Goal: Task Accomplishment & Management: Manage account settings

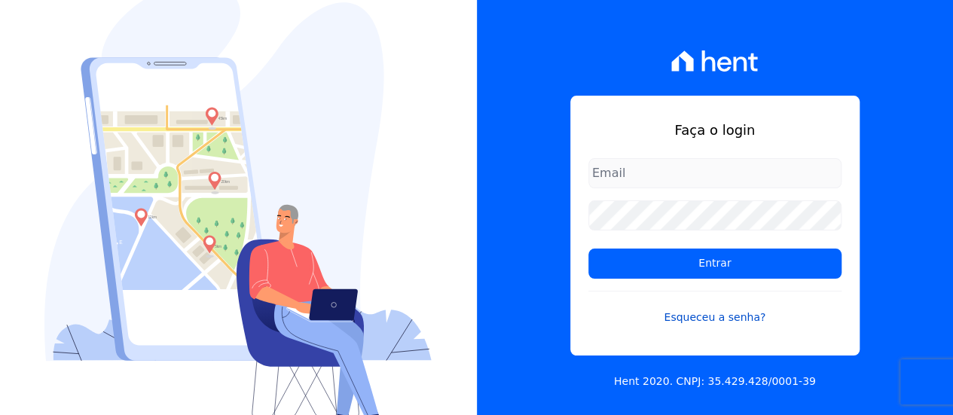
click at [704, 322] on link "Esqueceu a senha?" at bounding box center [714, 308] width 253 height 35
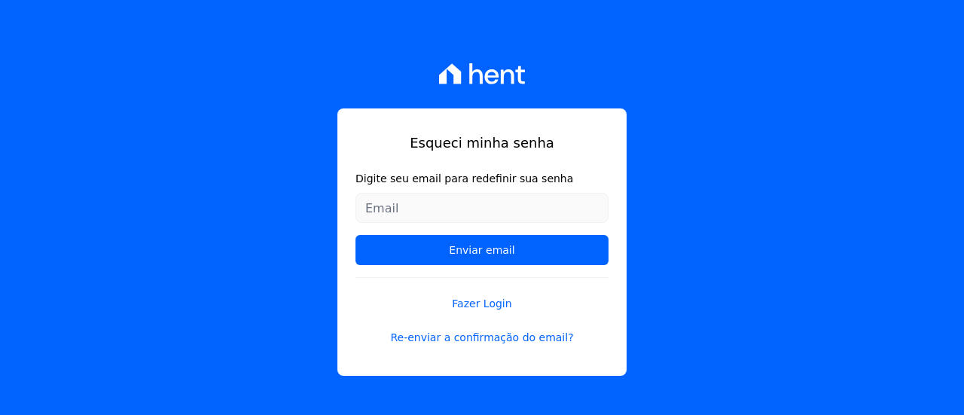
click at [490, 208] on input "Digite seu email para redefinir sua senha" at bounding box center [482, 208] width 253 height 30
click at [488, 206] on input "Digite seu email para redefinir sua senha" at bounding box center [482, 208] width 253 height 30
type input "adolfotoani@gmail.com"
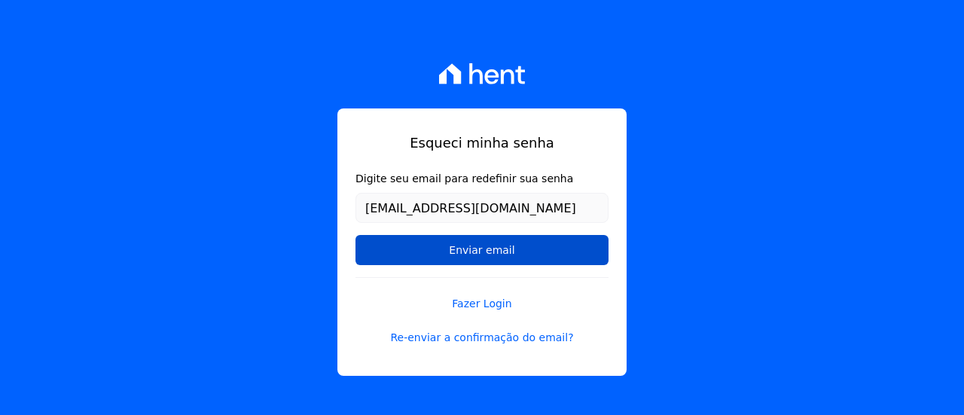
click at [488, 252] on input "Enviar email" at bounding box center [482, 250] width 253 height 30
click at [475, 250] on input "Enviar email" at bounding box center [482, 250] width 253 height 30
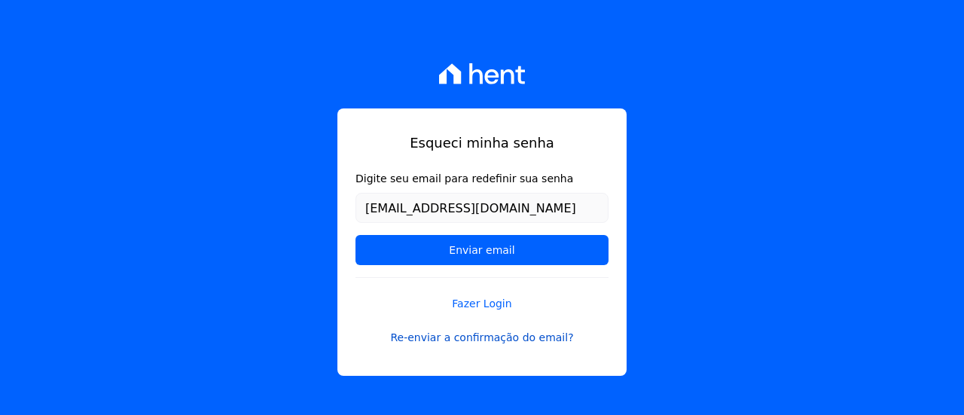
click at [477, 339] on link "Re-enviar a confirmação do email?" at bounding box center [482, 338] width 253 height 16
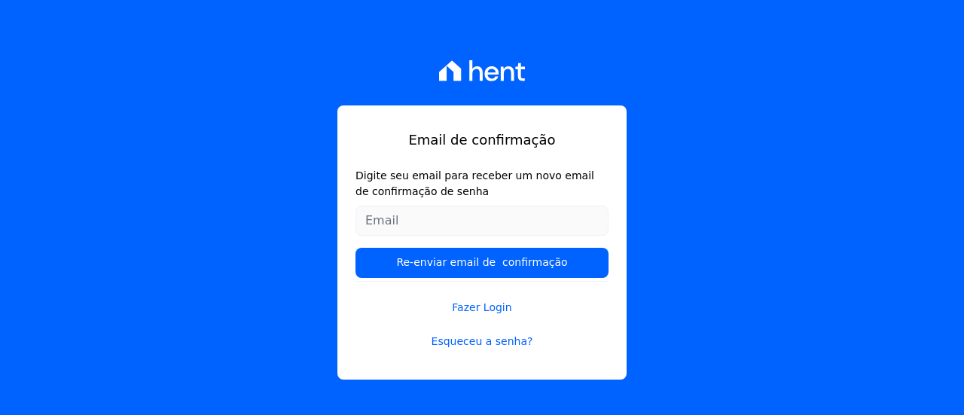
click at [439, 220] on input "Digite seu email para receber um novo email de confirmação de senha" at bounding box center [482, 221] width 253 height 30
type input "[EMAIL_ADDRESS][DOMAIN_NAME]"
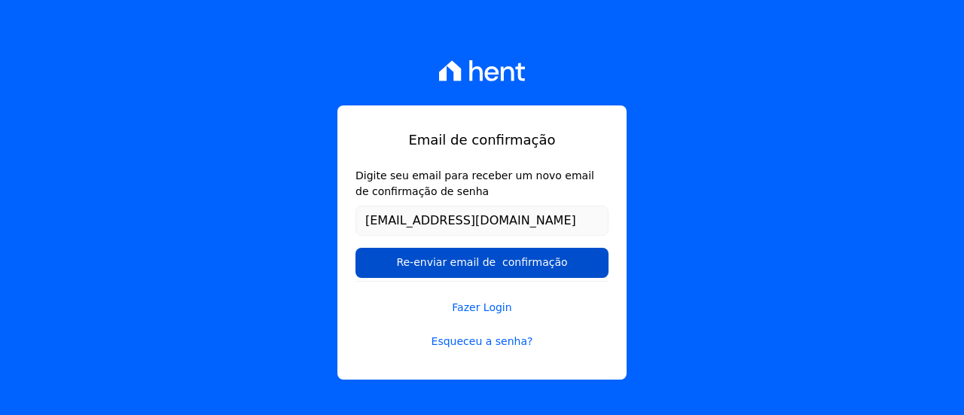
click at [470, 263] on input "Re-enviar email de confirmação" at bounding box center [482, 263] width 253 height 30
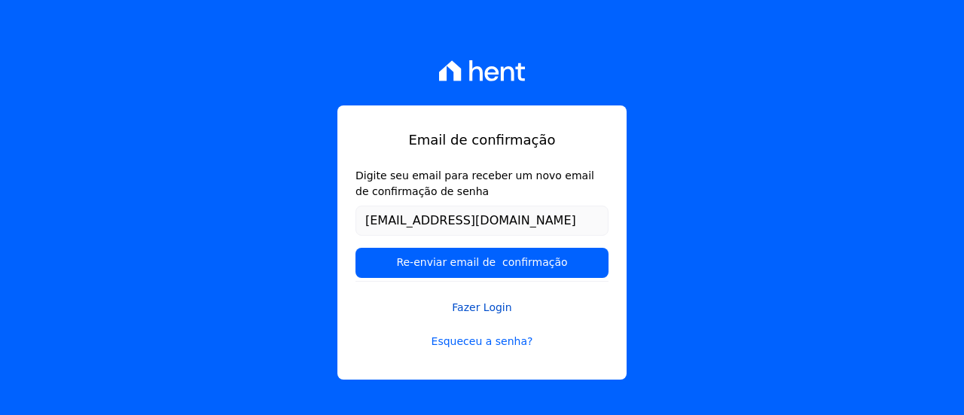
click at [476, 309] on link "Fazer Login" at bounding box center [482, 298] width 253 height 35
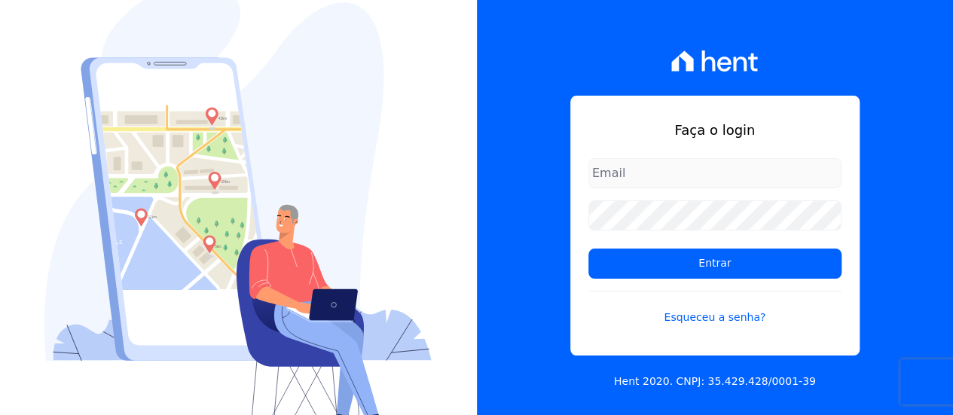
click at [626, 177] on input "email" at bounding box center [714, 173] width 253 height 30
type input "[EMAIL_ADDRESS][DOMAIN_NAME]"
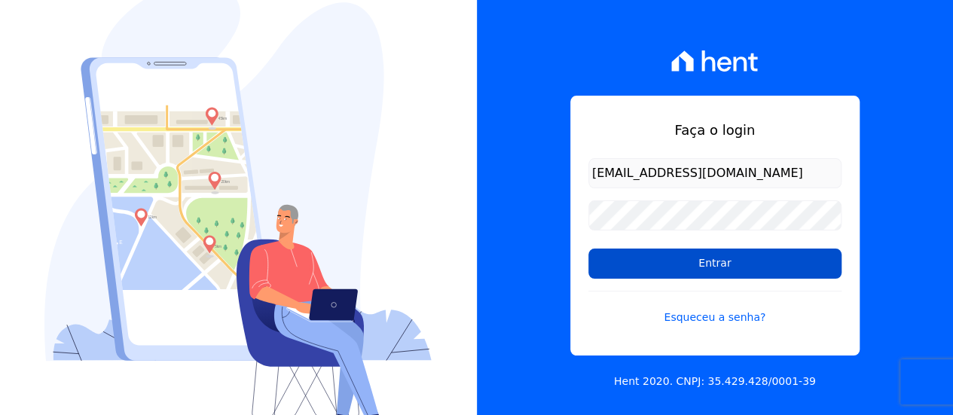
click at [716, 261] on input "Entrar" at bounding box center [714, 264] width 253 height 30
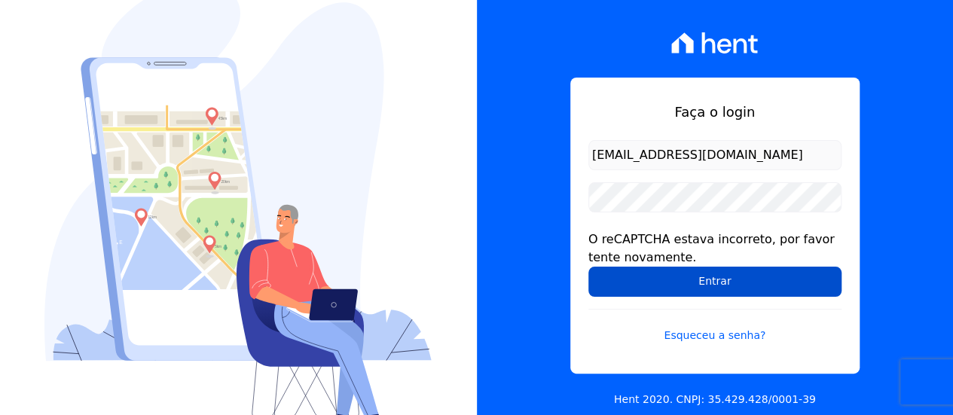
click at [699, 281] on input "Entrar" at bounding box center [714, 282] width 253 height 30
